Goal: Task Accomplishment & Management: Manage account settings

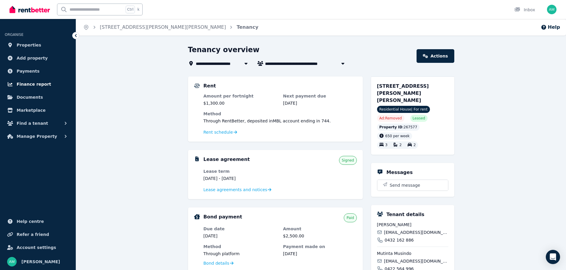
click at [29, 81] on span "Finance report" at bounding box center [34, 84] width 34 height 7
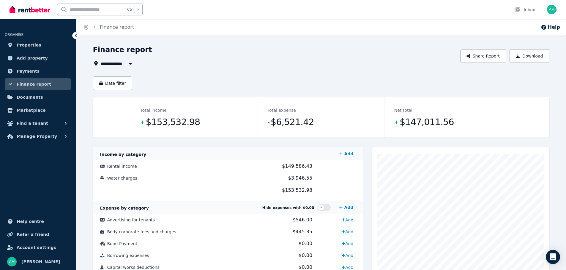
click at [129, 62] on icon "button" at bounding box center [130, 63] width 6 height 5
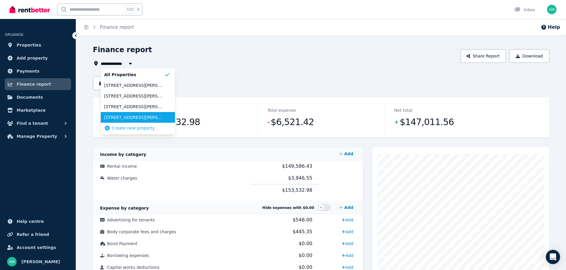
drag, startPoint x: 132, startPoint y: 95, endPoint x: 127, endPoint y: 115, distance: 20.2
click at [127, 115] on ul "All Properties [STREET_ADDRESS][PERSON_NAME] [STREET_ADDRESS][GEOGRAPHIC_DATA][…" at bounding box center [138, 101] width 74 height 67
click at [127, 115] on span "[STREET_ADDRESS][PERSON_NAME][PERSON_NAME]" at bounding box center [134, 118] width 60 height 6
type input "**********"
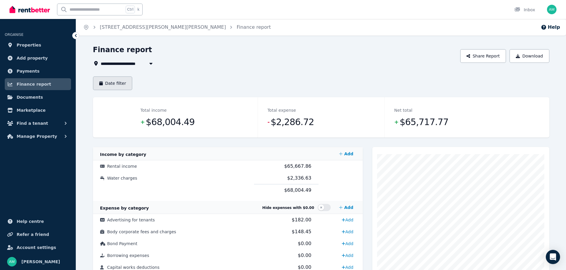
click at [112, 81] on button "Date filter" at bounding box center [112, 84] width 39 height 14
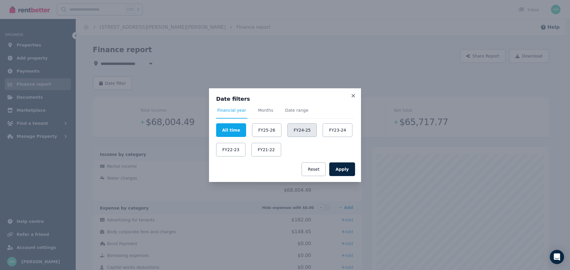
click at [299, 132] on button "FY24-25" at bounding box center [301, 131] width 29 height 14
click at [344, 169] on button "Apply" at bounding box center [342, 170] width 26 height 14
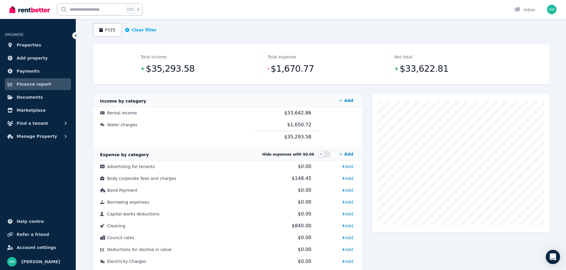
scroll to position [59, 0]
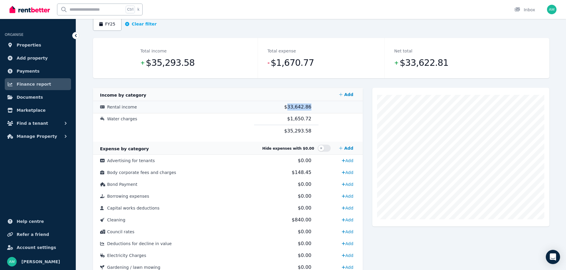
drag, startPoint x: 307, startPoint y: 108, endPoint x: 286, endPoint y: 108, distance: 21.7
click at [286, 108] on td "$33,642.86" at bounding box center [286, 107] width 64 height 12
click at [349, 115] on td at bounding box center [340, 119] width 44 height 12
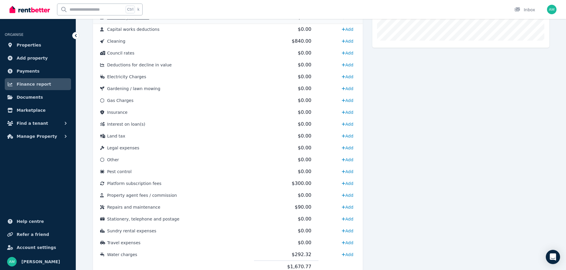
scroll to position [261, 0]
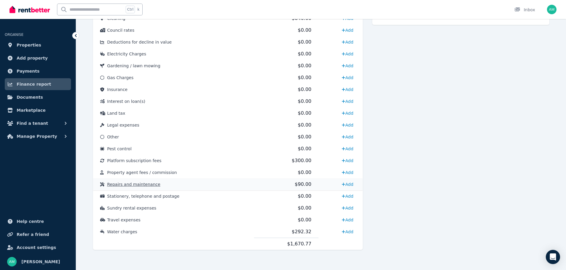
click at [295, 183] on span "$90.00" at bounding box center [303, 185] width 17 height 6
click at [302, 231] on span "$292.32" at bounding box center [302, 232] width 20 height 6
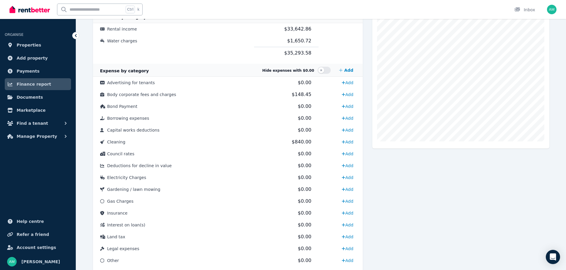
scroll to position [83, 0]
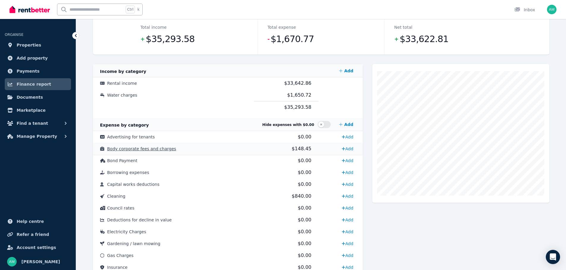
click at [300, 147] on span "$148.45" at bounding box center [302, 149] width 20 height 6
click at [300, 150] on span "$148.45" at bounding box center [302, 149] width 20 height 6
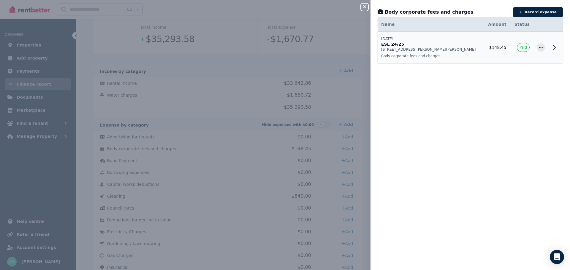
click at [551, 47] on icon at bounding box center [554, 47] width 7 height 7
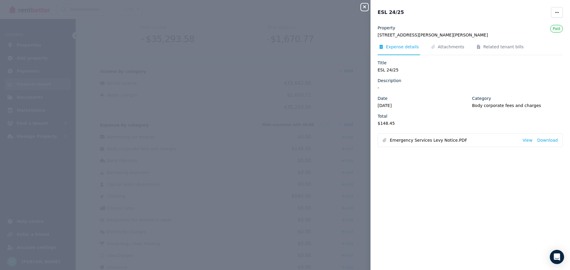
click at [424, 139] on span "Emergency Services Levy Notice.PDF" at bounding box center [454, 140] width 128 height 6
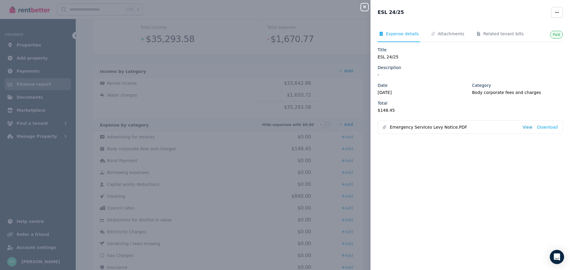
click at [527, 126] on link "View" at bounding box center [528, 127] width 10 height 6
click at [363, 8] on icon "button" at bounding box center [364, 6] width 7 height 5
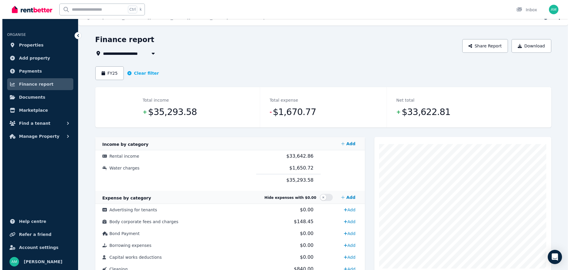
scroll to position [0, 0]
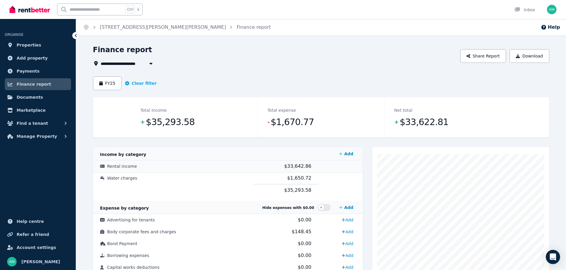
click at [295, 164] on span "$33,642.86" at bounding box center [297, 167] width 27 height 6
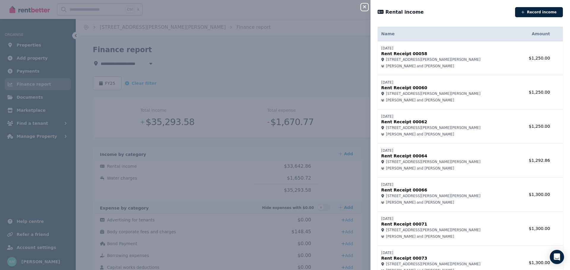
click at [366, 6] on icon "button" at bounding box center [364, 6] width 3 height 3
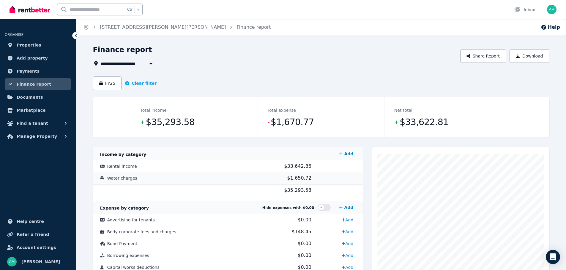
click at [296, 181] on span "$1,650.72" at bounding box center [299, 178] width 24 height 6
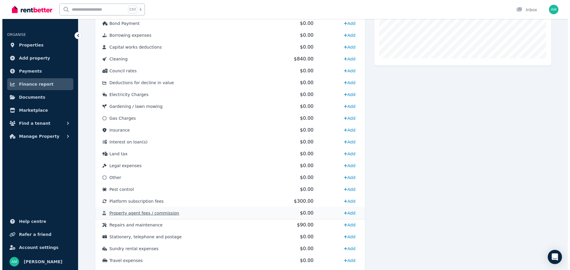
scroll to position [261, 0]
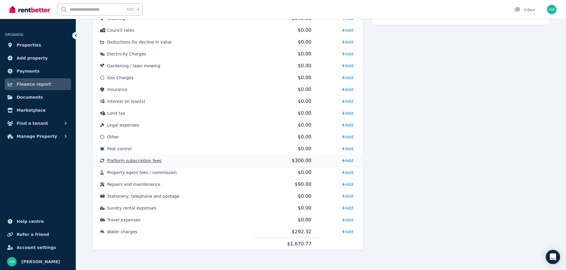
click at [300, 159] on span "$300.00" at bounding box center [302, 161] width 20 height 6
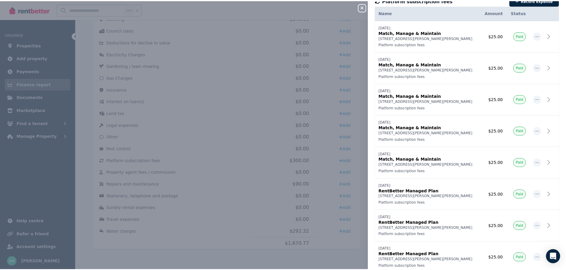
scroll to position [0, 0]
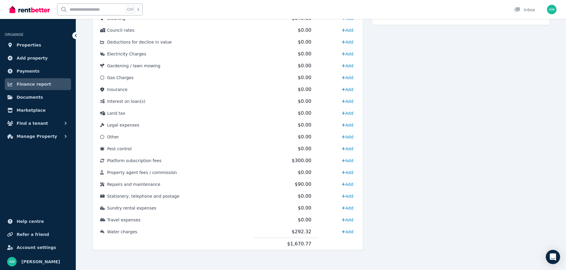
click at [449, 172] on div "Expense Cleaning 840" at bounding box center [460, 73] width 177 height 374
click at [493, 125] on div "Expense Cleaning 840" at bounding box center [460, 73] width 177 height 374
click at [437, 113] on div "Expense Cleaning 840" at bounding box center [460, 73] width 177 height 374
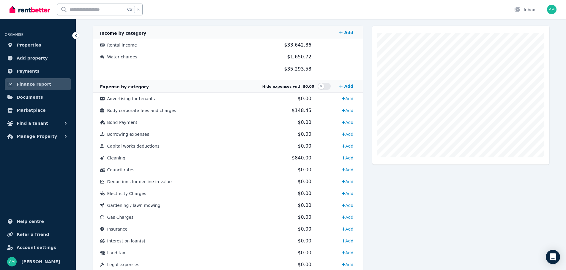
scroll to position [113, 0]
